Goal: Task Accomplishment & Management: Use online tool/utility

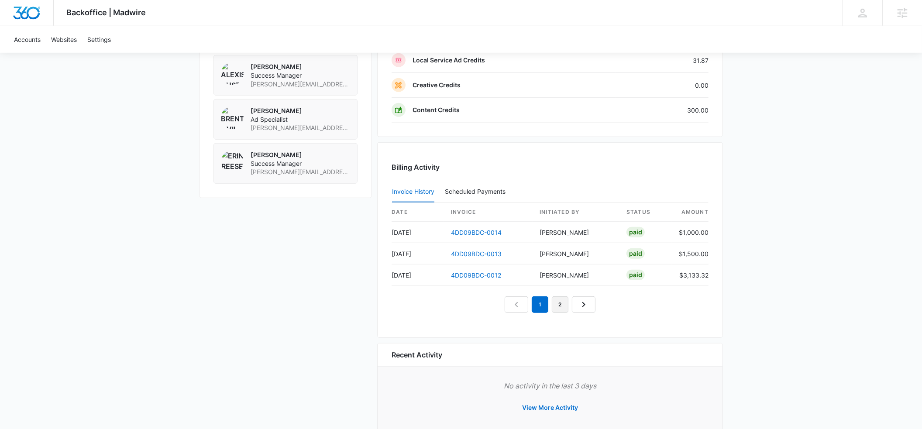
click at [559, 307] on link "2" at bounding box center [560, 304] width 17 height 17
click at [590, 309] on icon "Next Page" at bounding box center [593, 304] width 10 height 10
click at [603, 308] on icon "Next Page" at bounding box center [603, 304] width 10 height 10
click at [617, 305] on icon "Next Page" at bounding box center [613, 304] width 10 height 10
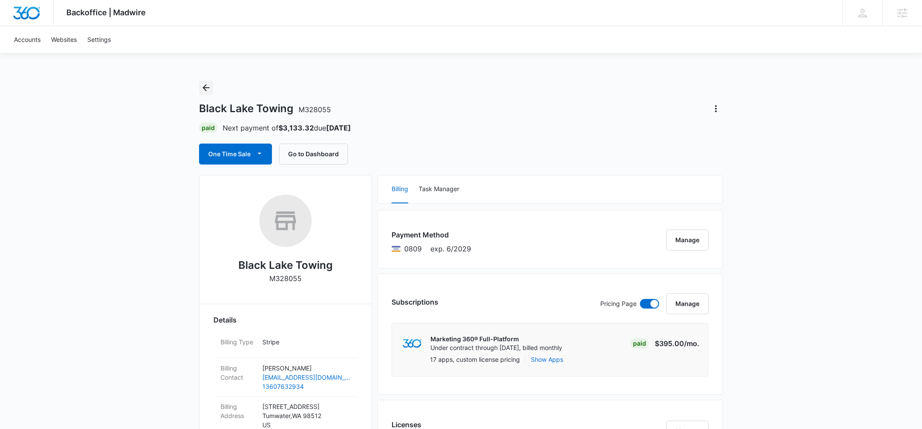
click at [201, 88] on icon "Back" at bounding box center [206, 87] width 10 height 10
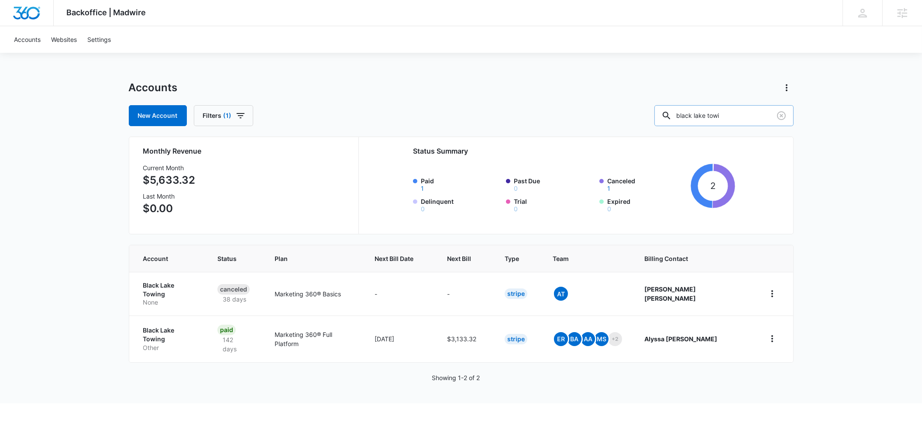
drag, startPoint x: 748, startPoint y: 116, endPoint x: 685, endPoint y: 115, distance: 62.8
click at [684, 117] on div "black lake towi" at bounding box center [723, 115] width 139 height 21
type input "Apex Ware"
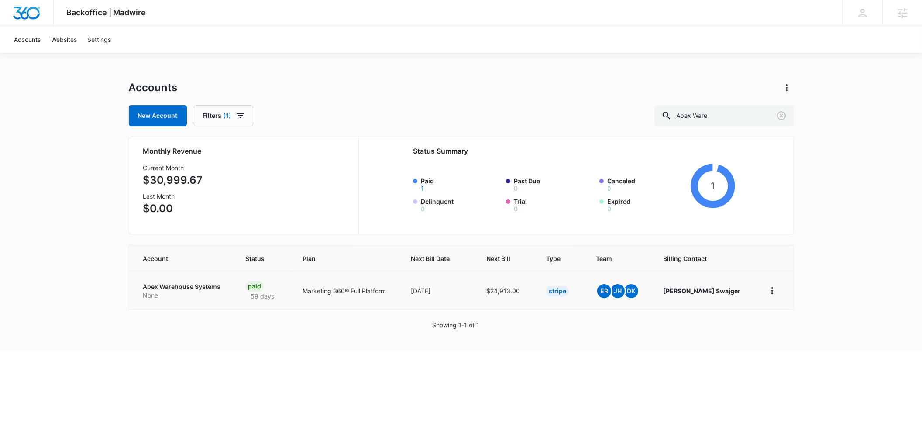
click at [164, 284] on p "Apex Warehouse Systems" at bounding box center [184, 286] width 82 height 9
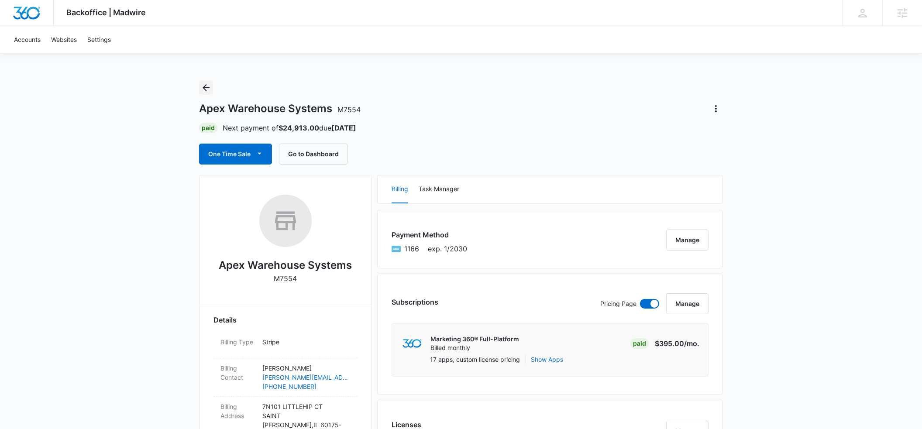
click at [207, 89] on icon "Back" at bounding box center [206, 87] width 10 height 10
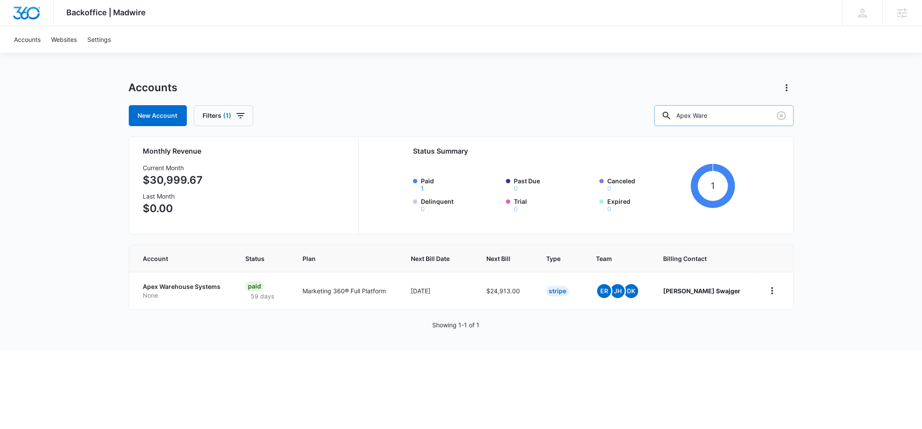
drag, startPoint x: 742, startPoint y: 116, endPoint x: 701, endPoint y: 117, distance: 41.5
click at [701, 117] on input "Apex Ware" at bounding box center [723, 115] width 139 height 21
type input "let mommy sleep"
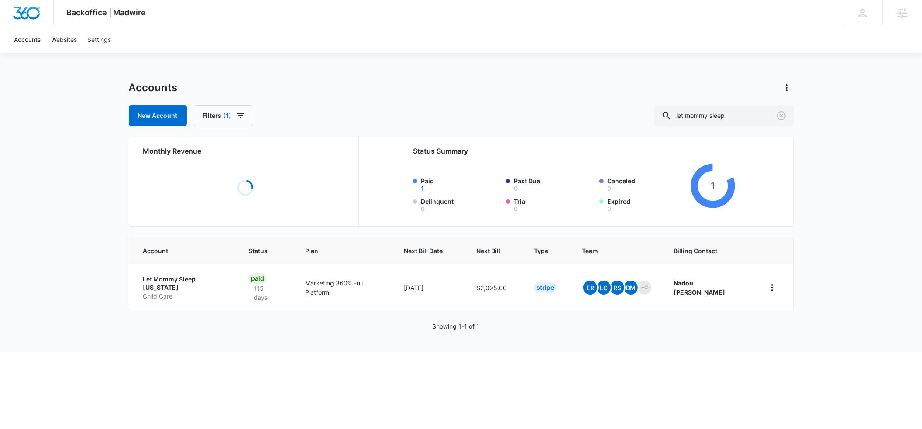
click at [167, 278] on p "Let Mommy Sleep [US_STATE]" at bounding box center [185, 283] width 85 height 17
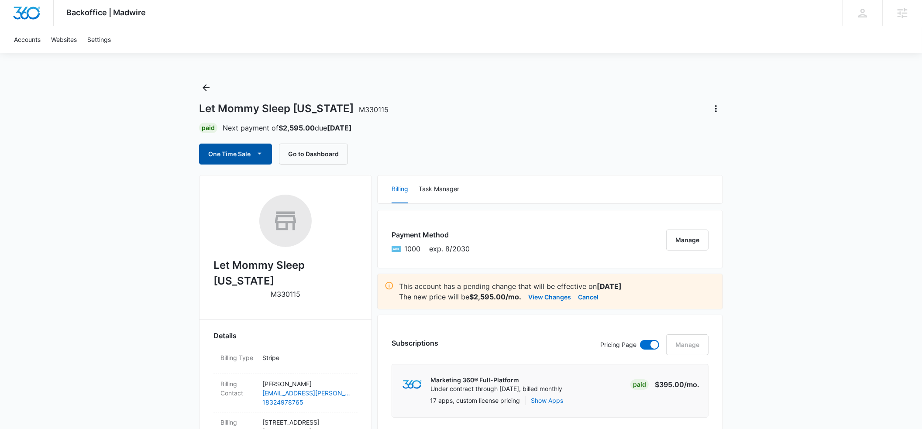
click at [256, 151] on icon "button" at bounding box center [259, 153] width 9 height 9
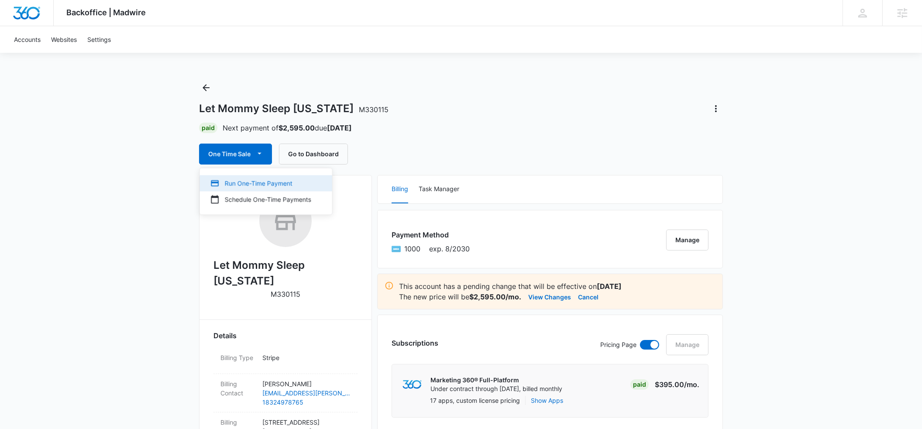
click at [251, 185] on div "Run One-Time Payment" at bounding box center [260, 182] width 101 height 9
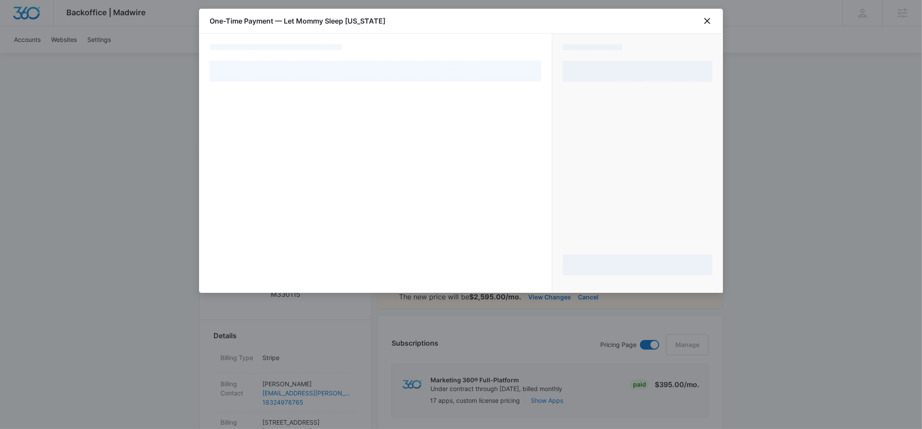
select select "pm_1RvQs0A4n8RTgNjUsPljpPOQ"
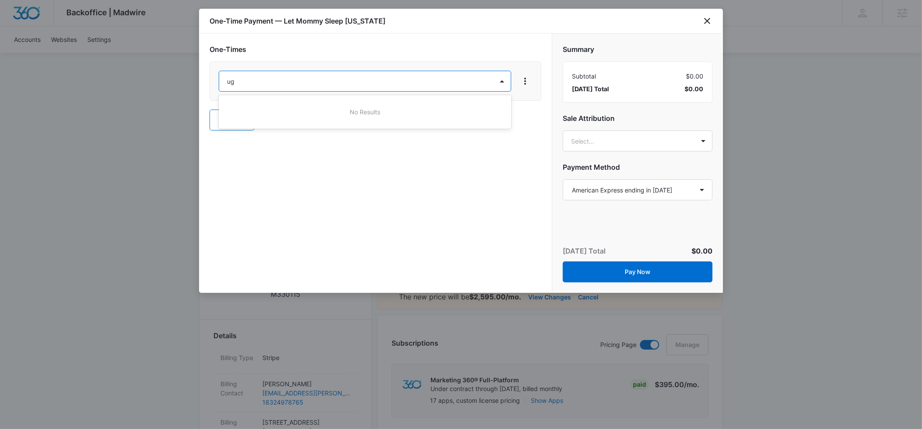
type input "u"
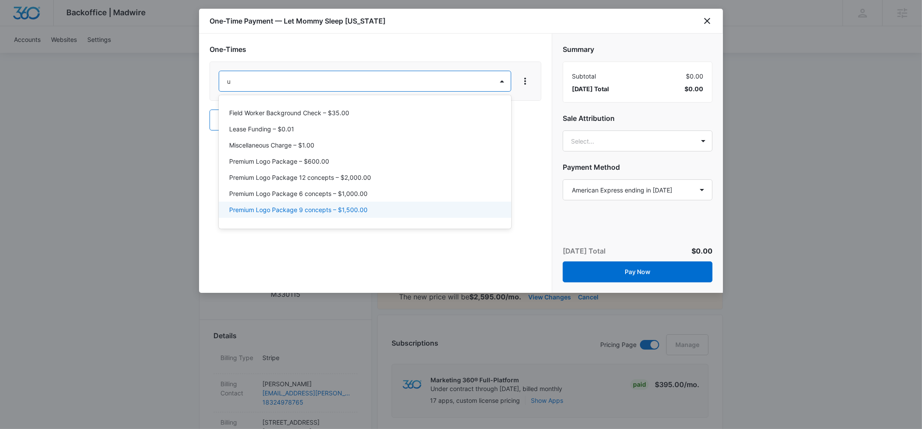
scroll to position [76, 0]
click at [278, 209] on p "SMM User-Generated Content – $1.00" at bounding box center [283, 209] width 109 height 9
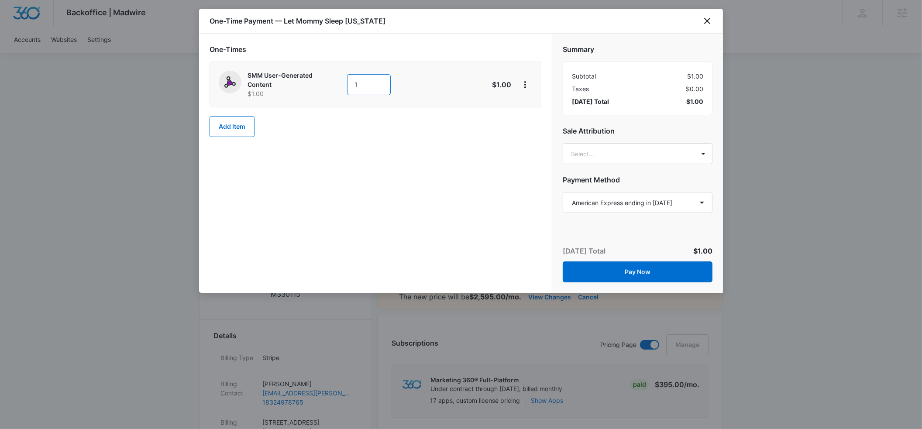
drag, startPoint x: 359, startPoint y: 84, endPoint x: 350, endPoint y: 84, distance: 9.6
click at [350, 84] on input "1" at bounding box center [369, 84] width 44 height 21
type input "550"
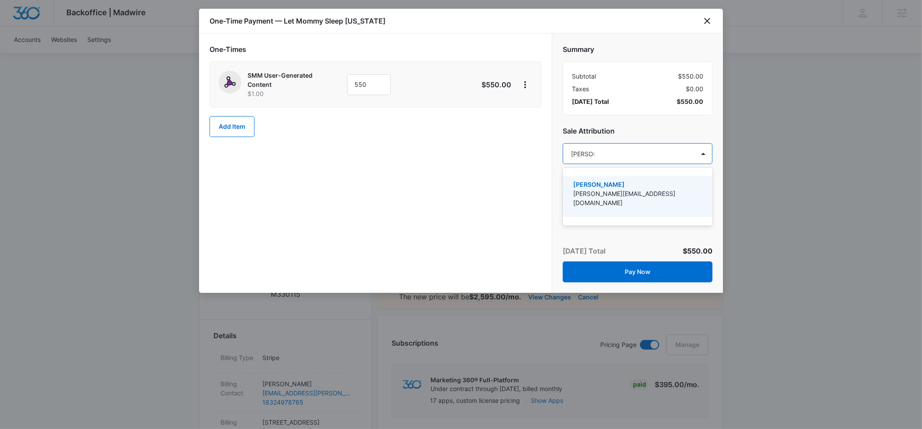
type input "[PERSON_NAME]"
click at [596, 196] on p "[PERSON_NAME][EMAIL_ADDRESS][DOMAIN_NAME]" at bounding box center [636, 198] width 127 height 18
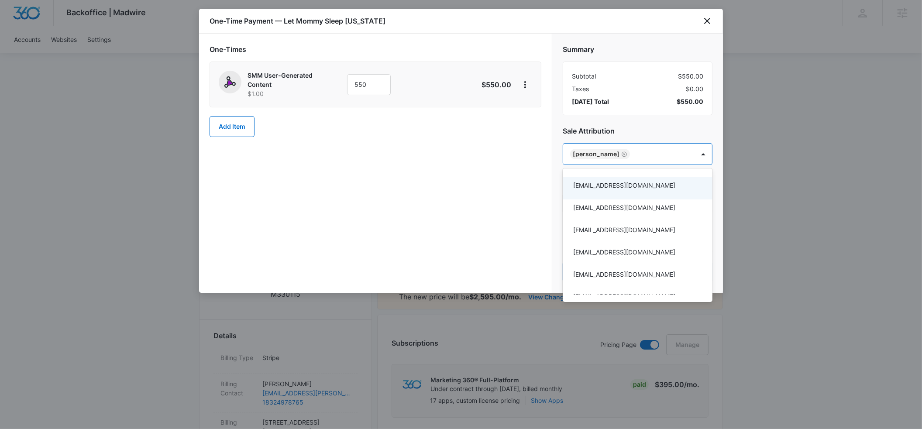
click at [640, 126] on div at bounding box center [461, 214] width 922 height 429
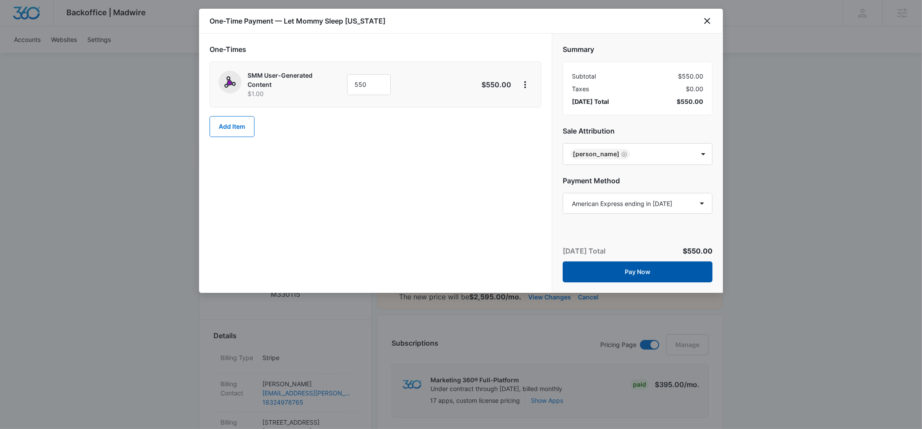
click button "Pay Now"
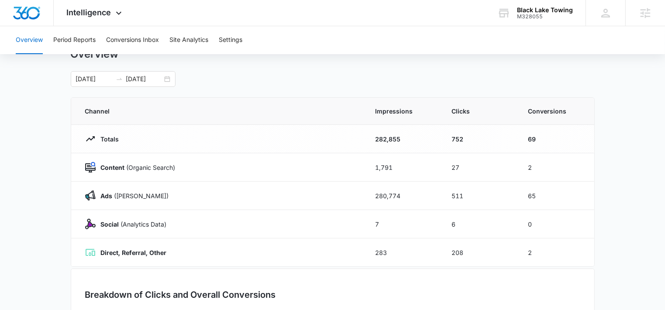
scroll to position [21, 0]
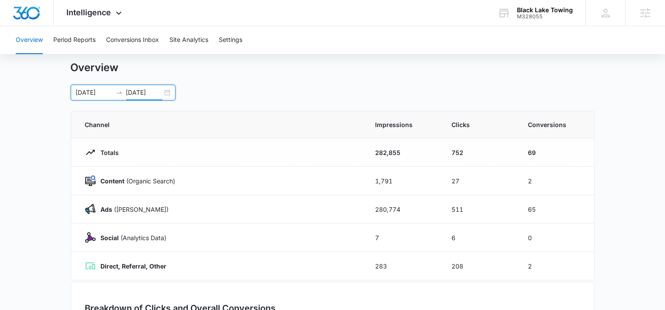
click at [141, 92] on input "[DATE]" at bounding box center [144, 93] width 36 height 10
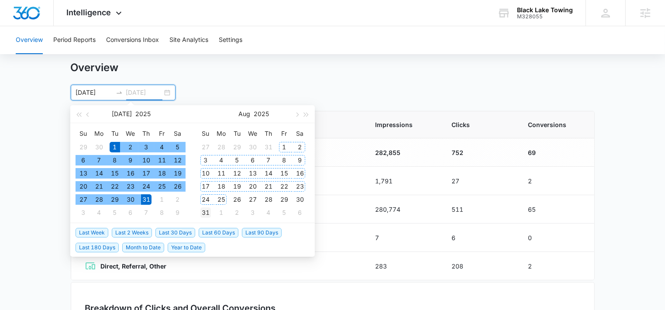
type input "[DATE]"
drag, startPoint x: 207, startPoint y: 209, endPoint x: 259, endPoint y: 178, distance: 60.1
click at [209, 208] on div "31" at bounding box center [205, 212] width 10 height 10
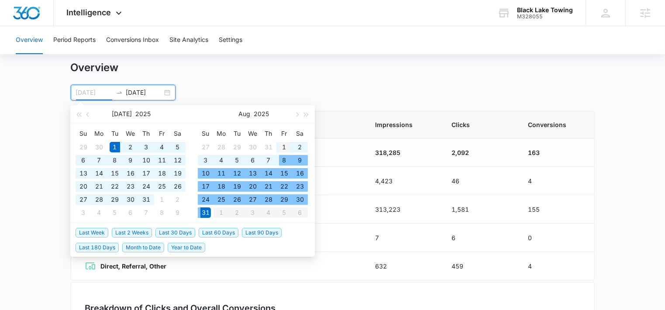
type input "[DATE]"
click at [282, 145] on div "1" at bounding box center [284, 147] width 10 height 10
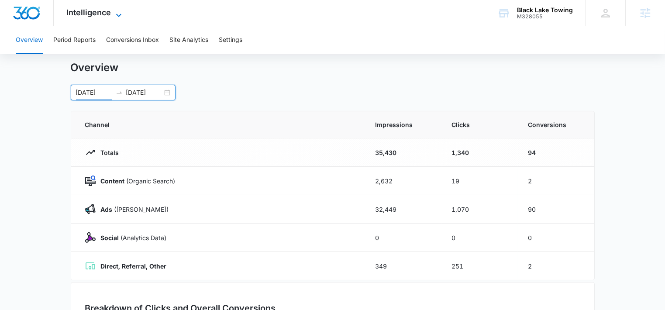
click at [117, 14] on icon at bounding box center [118, 15] width 10 height 10
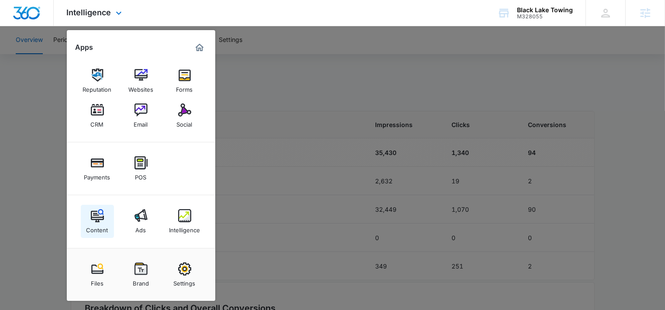
click at [96, 218] on img at bounding box center [97, 215] width 13 height 13
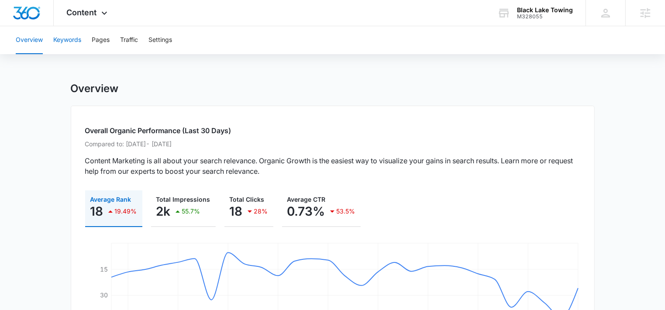
click at [73, 40] on button "Keywords" at bounding box center [67, 40] width 28 height 28
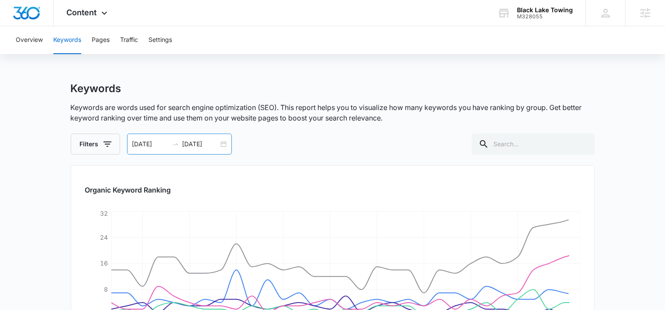
click at [147, 147] on input "[DATE]" at bounding box center [150, 144] width 36 height 10
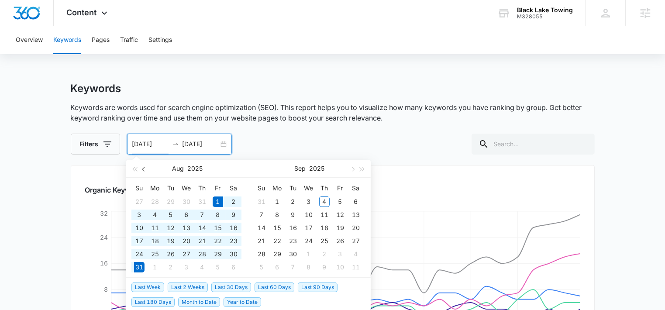
click at [144, 171] on button "button" at bounding box center [144, 168] width 10 height 17
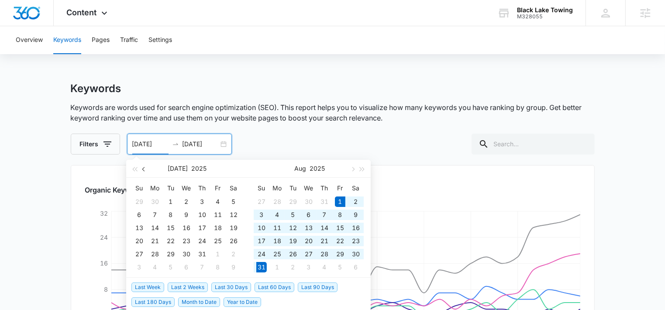
click at [144, 171] on button "button" at bounding box center [144, 168] width 10 height 17
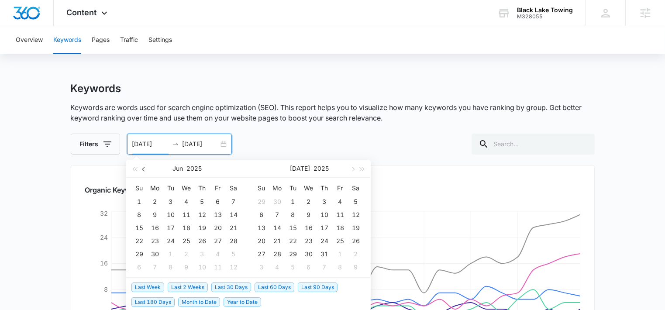
click at [144, 171] on button "button" at bounding box center [144, 168] width 10 height 17
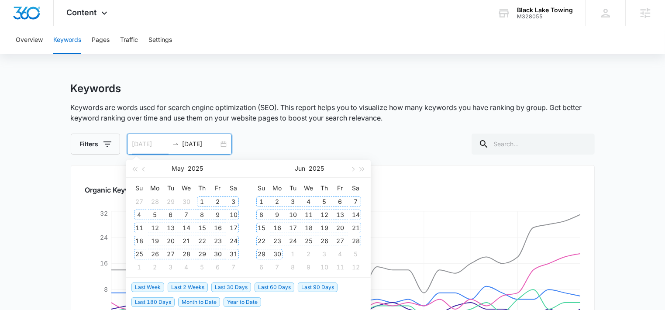
click at [200, 201] on div "1" at bounding box center [202, 201] width 10 height 10
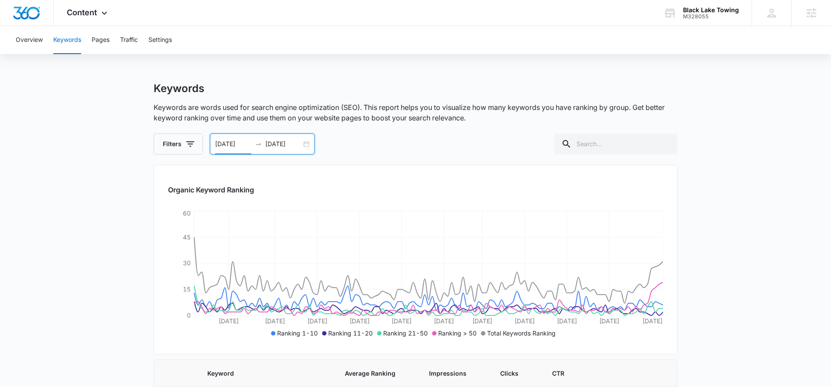
click at [246, 145] on input "05/01/2025" at bounding box center [233, 144] width 36 height 10
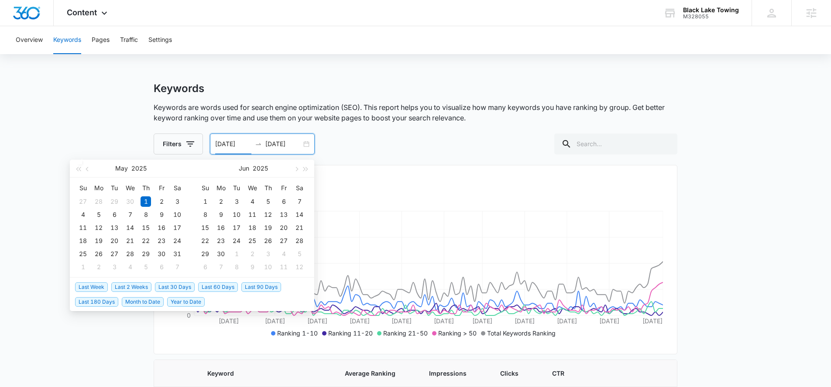
click at [174, 289] on span "Last 30 Days" at bounding box center [175, 287] width 40 height 10
type input "08/02/2025"
type input "09/01/2025"
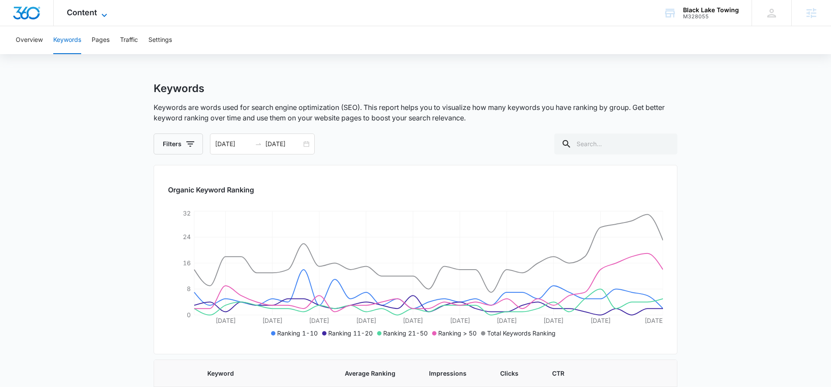
click at [102, 12] on icon at bounding box center [104, 15] width 10 height 10
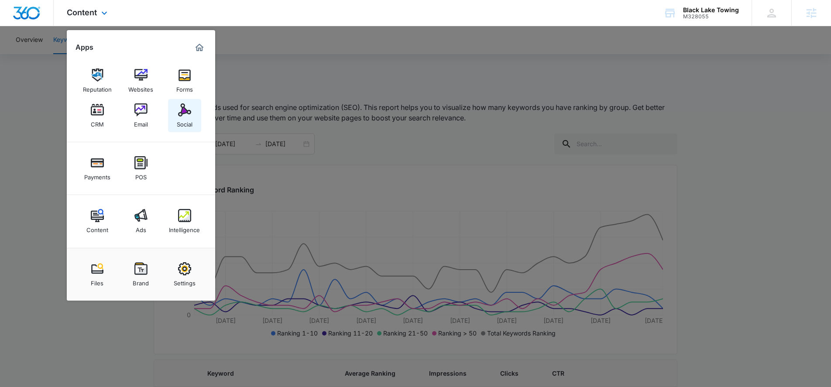
click at [184, 118] on div "Social" at bounding box center [185, 122] width 16 height 11
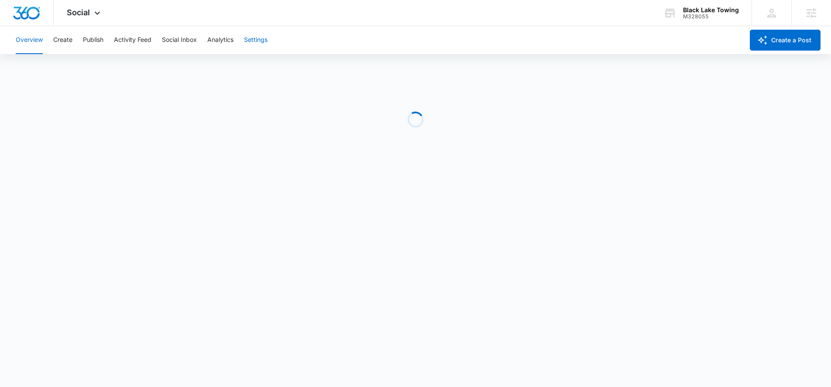
click at [252, 41] on button "Settings" at bounding box center [256, 40] width 24 height 28
